Goal: Task Accomplishment & Management: Manage account settings

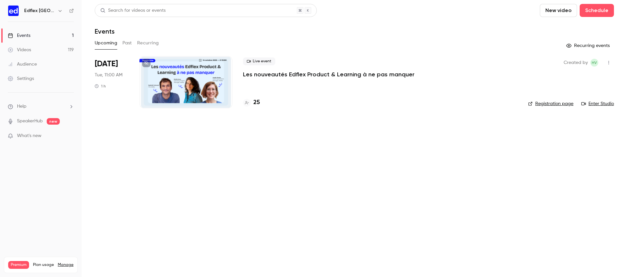
click at [252, 77] on p "Les nouveautés Edflex Product & Learning à ne pas manquer" at bounding box center [329, 75] width 172 height 8
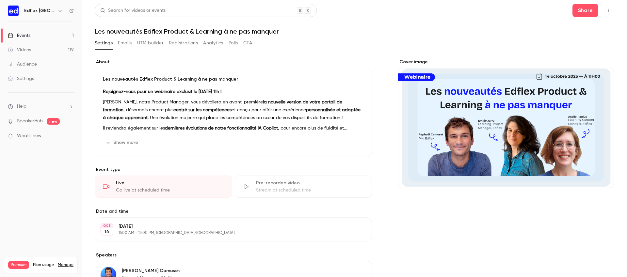
click at [124, 41] on button "Emails" at bounding box center [125, 43] width 14 height 10
